Goal: Information Seeking & Learning: Learn about a topic

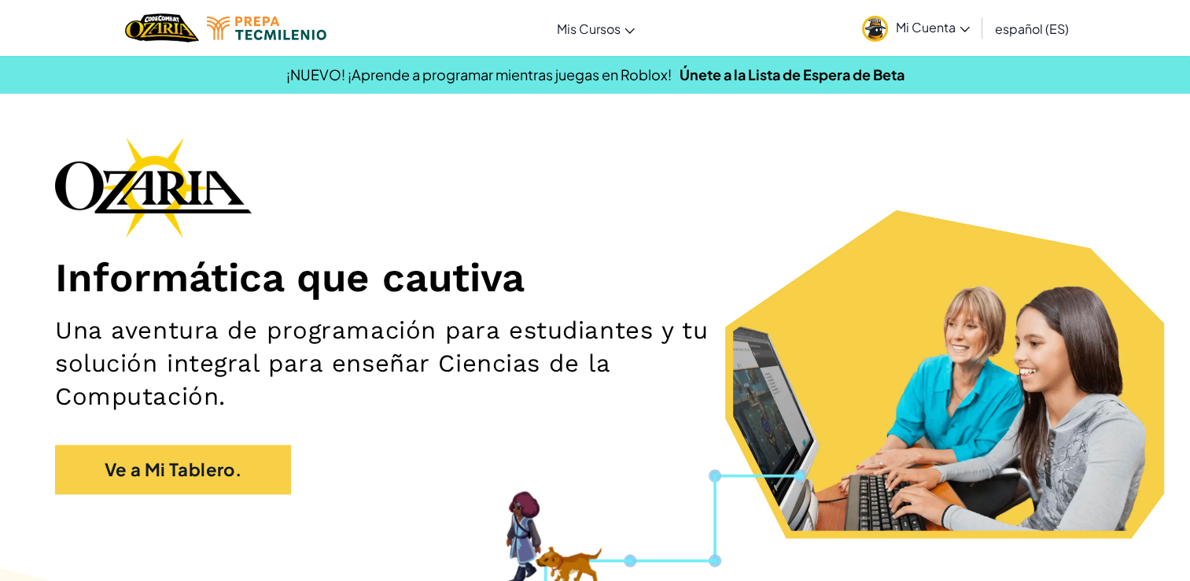
click at [901, 20] on span "Mi Cuenta" at bounding box center [933, 27] width 74 height 17
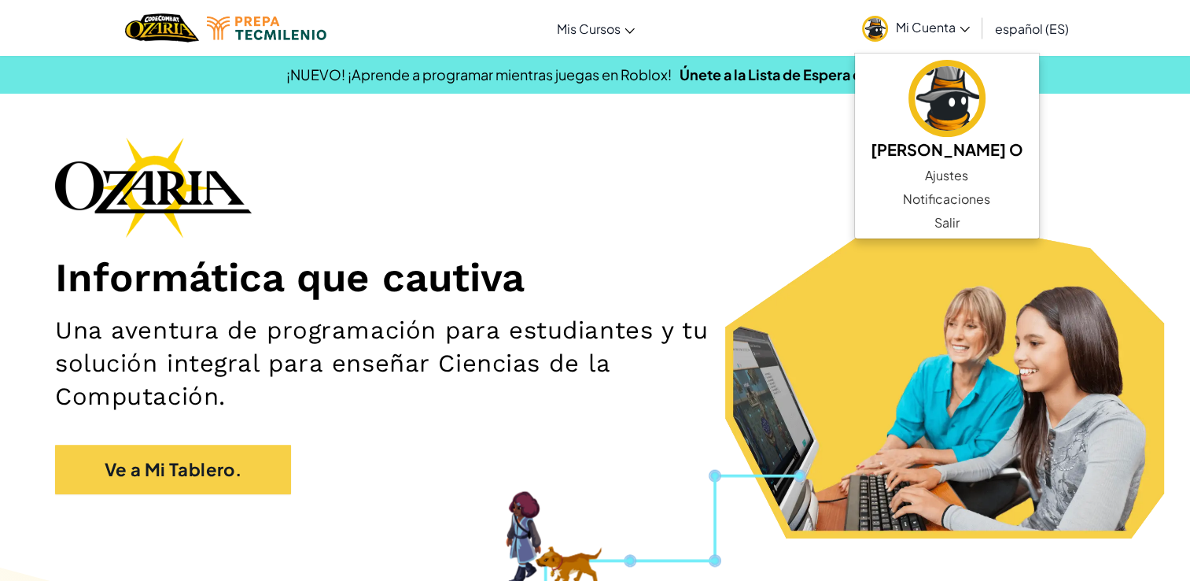
click at [695, 278] on h1 "Informática que cautiva" at bounding box center [595, 277] width 1080 height 49
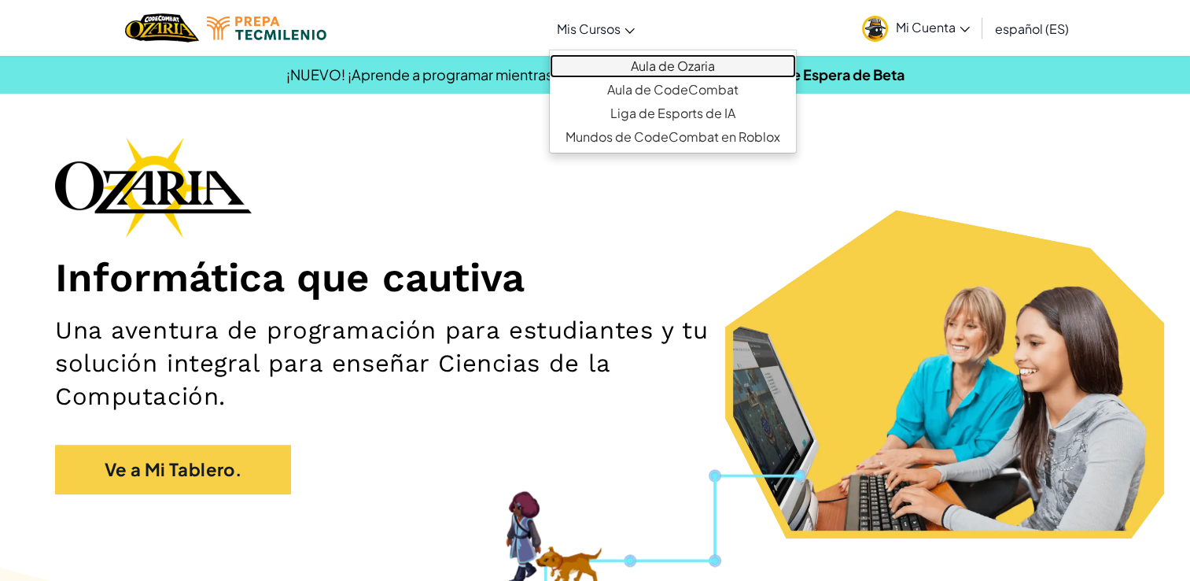
click at [626, 72] on link "Aula de Ozaria" at bounding box center [673, 66] width 246 height 24
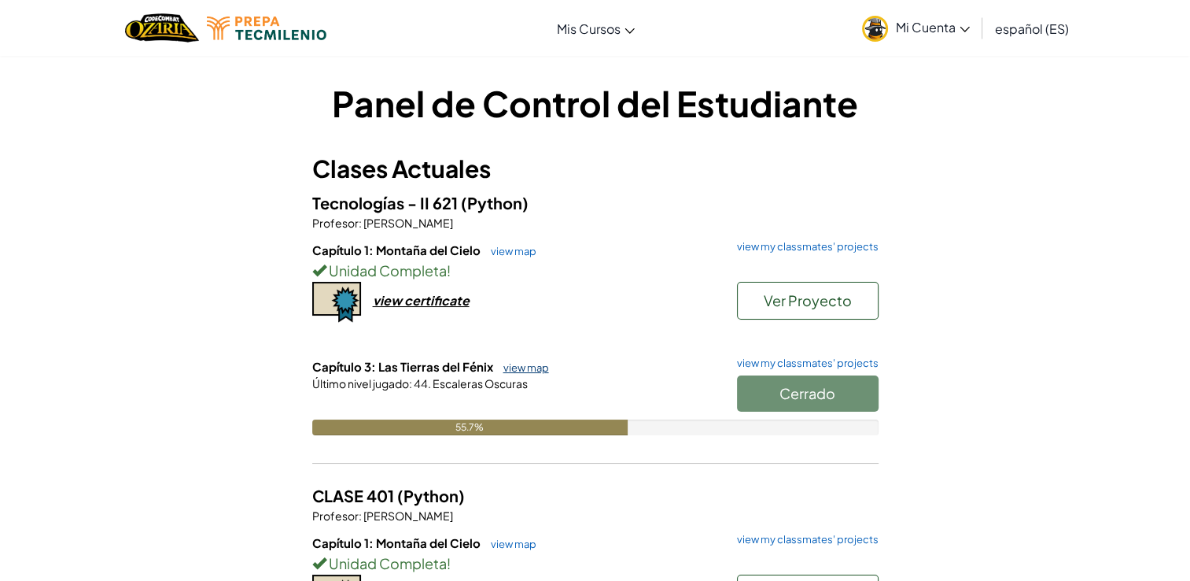
click at [525, 369] on link "view map" at bounding box center [522, 367] width 53 height 13
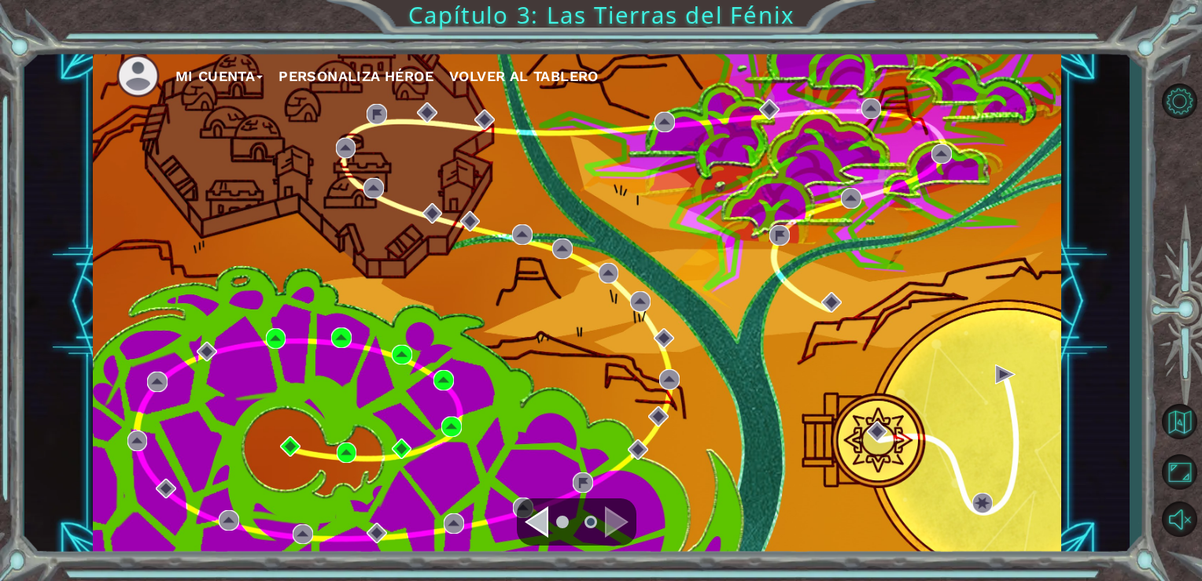
click at [542, 526] on div "Navigate to the previous page" at bounding box center [537, 521] width 24 height 31
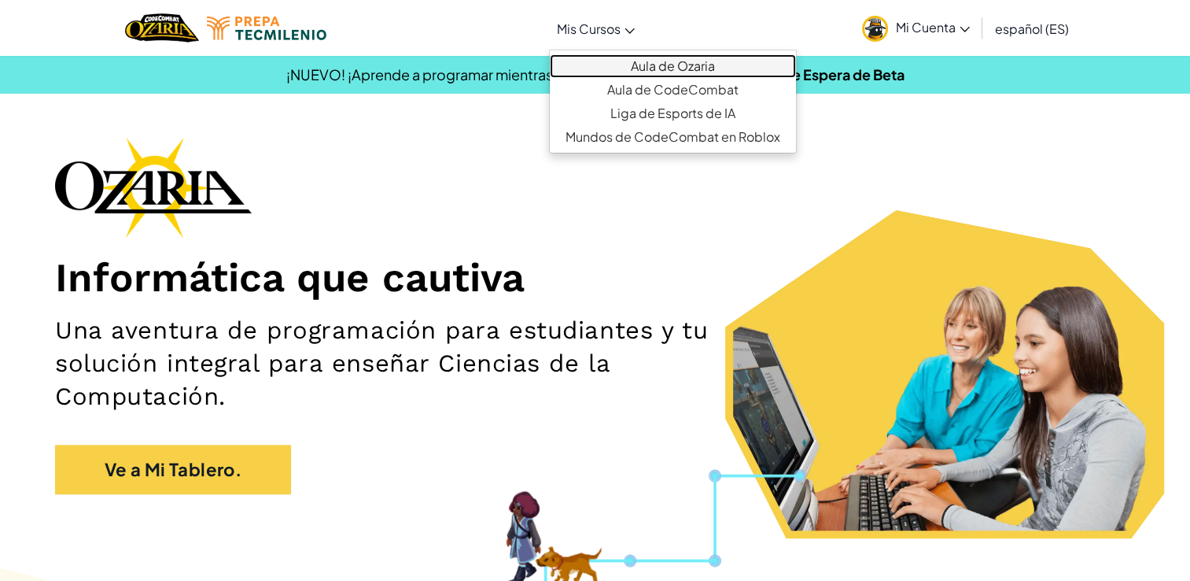
click at [645, 62] on link "Aula de Ozaria" at bounding box center [673, 66] width 246 height 24
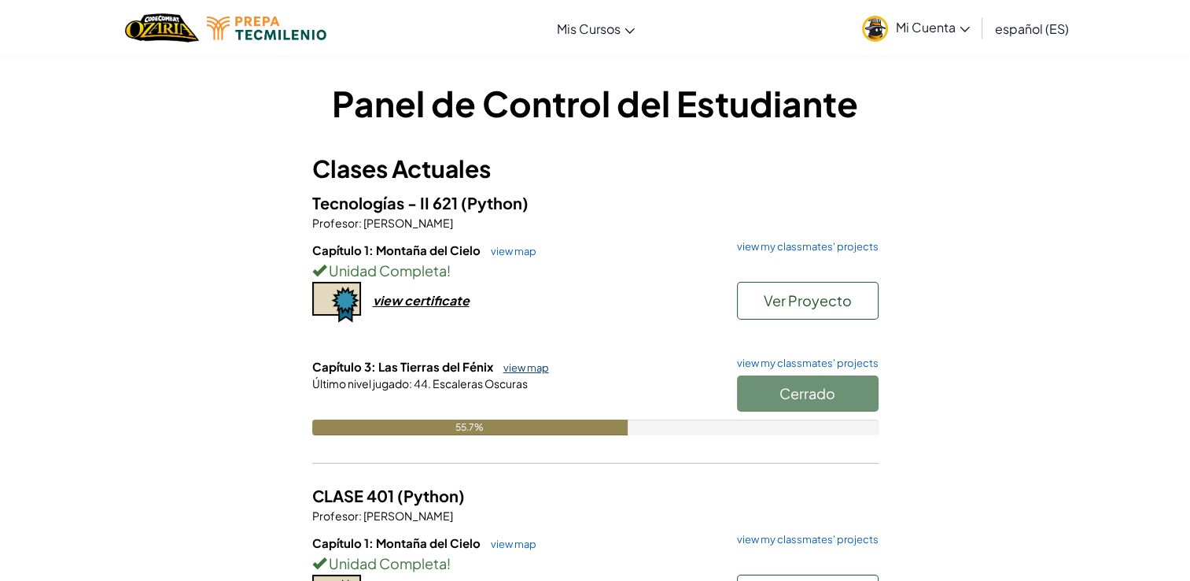
click at [522, 372] on link "view map" at bounding box center [522, 367] width 53 height 13
